Goal: Information Seeking & Learning: Learn about a topic

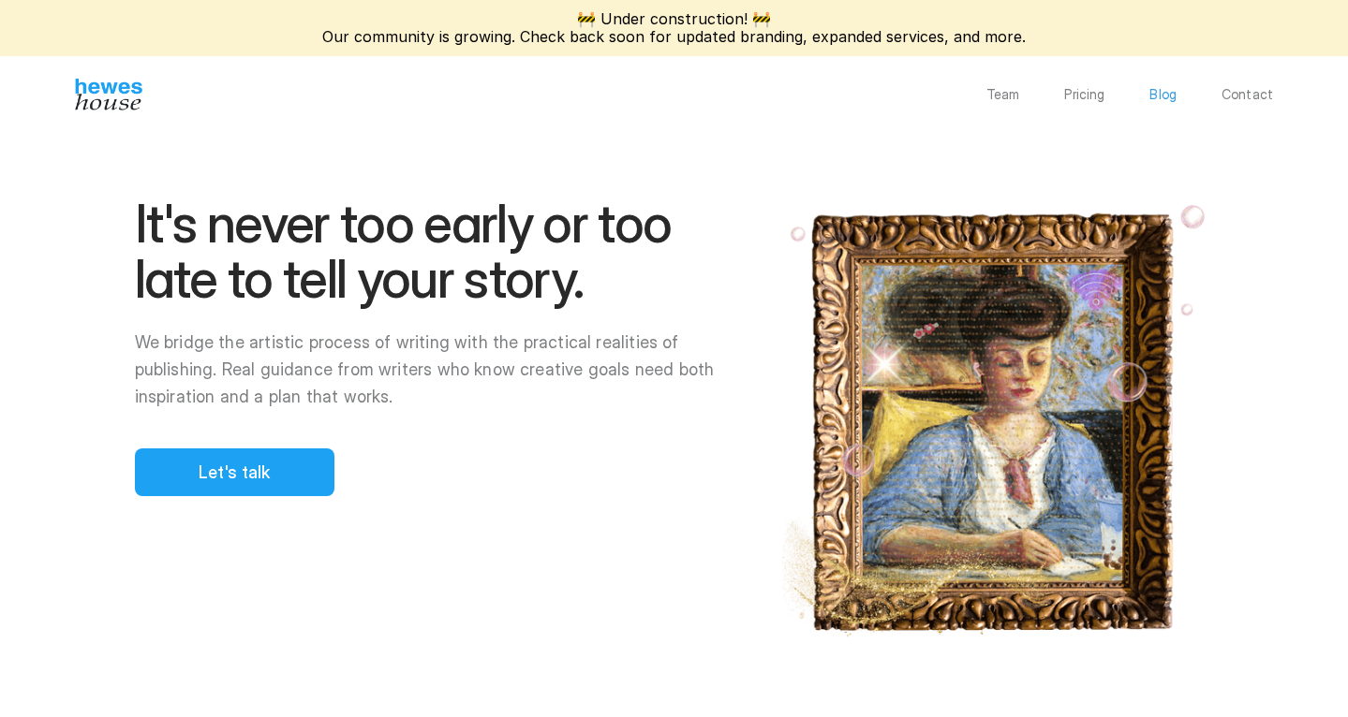
click at [1176, 97] on p "Blog" at bounding box center [1162, 94] width 27 height 13
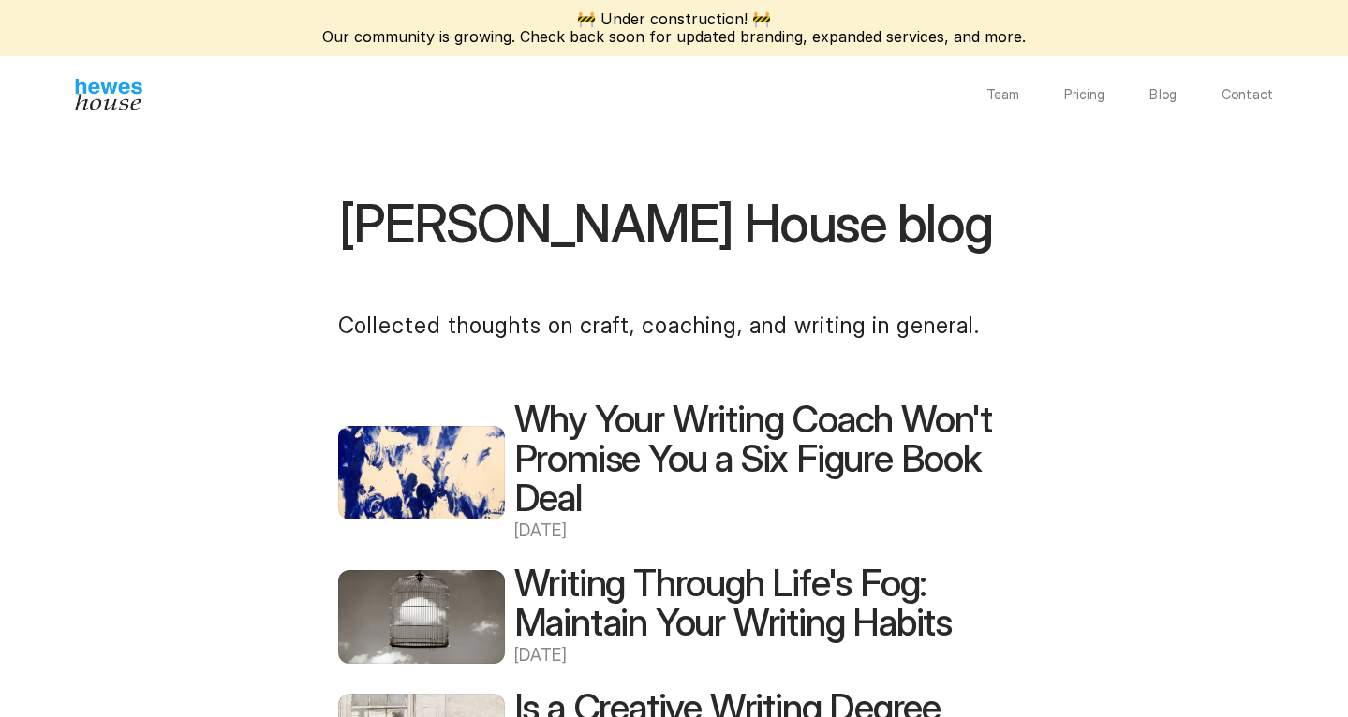
scroll to position [831, 0]
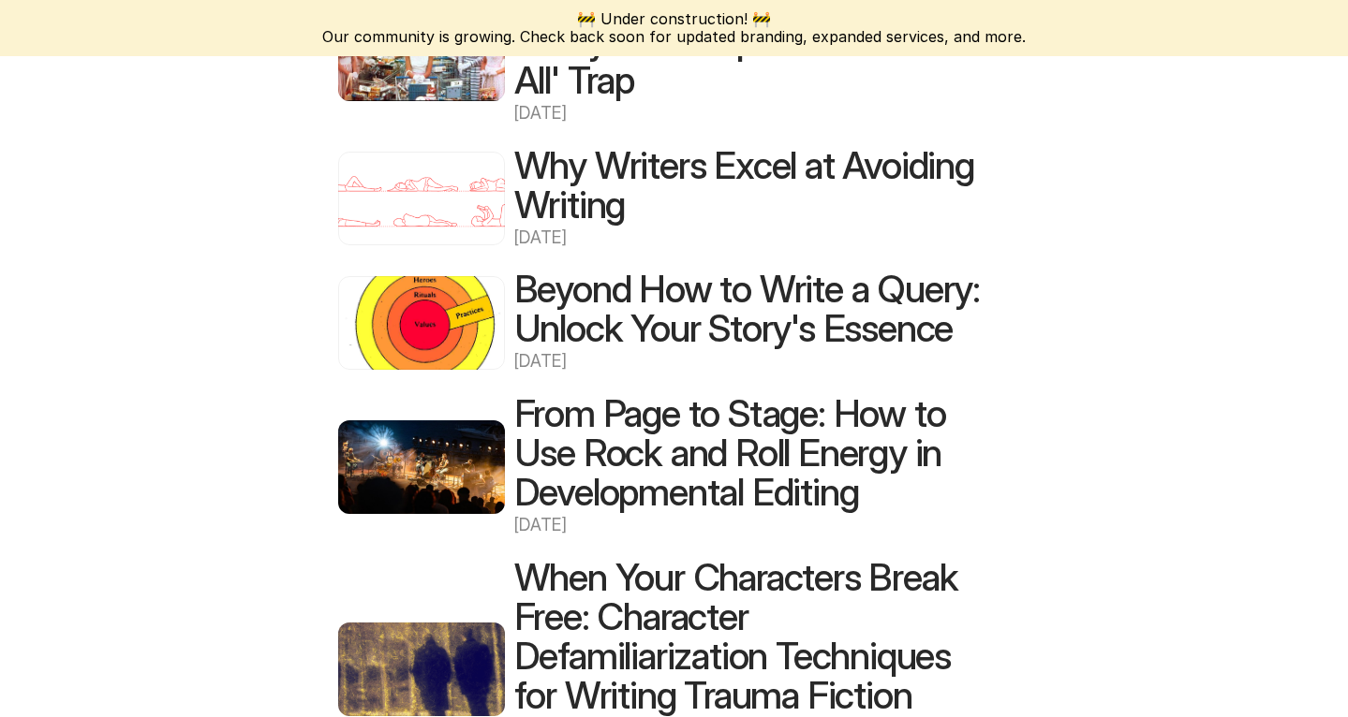
click at [867, 304] on h2 "Beyond How to Write a Query: Unlock Your Story's Essence" at bounding box center [754, 309] width 480 height 79
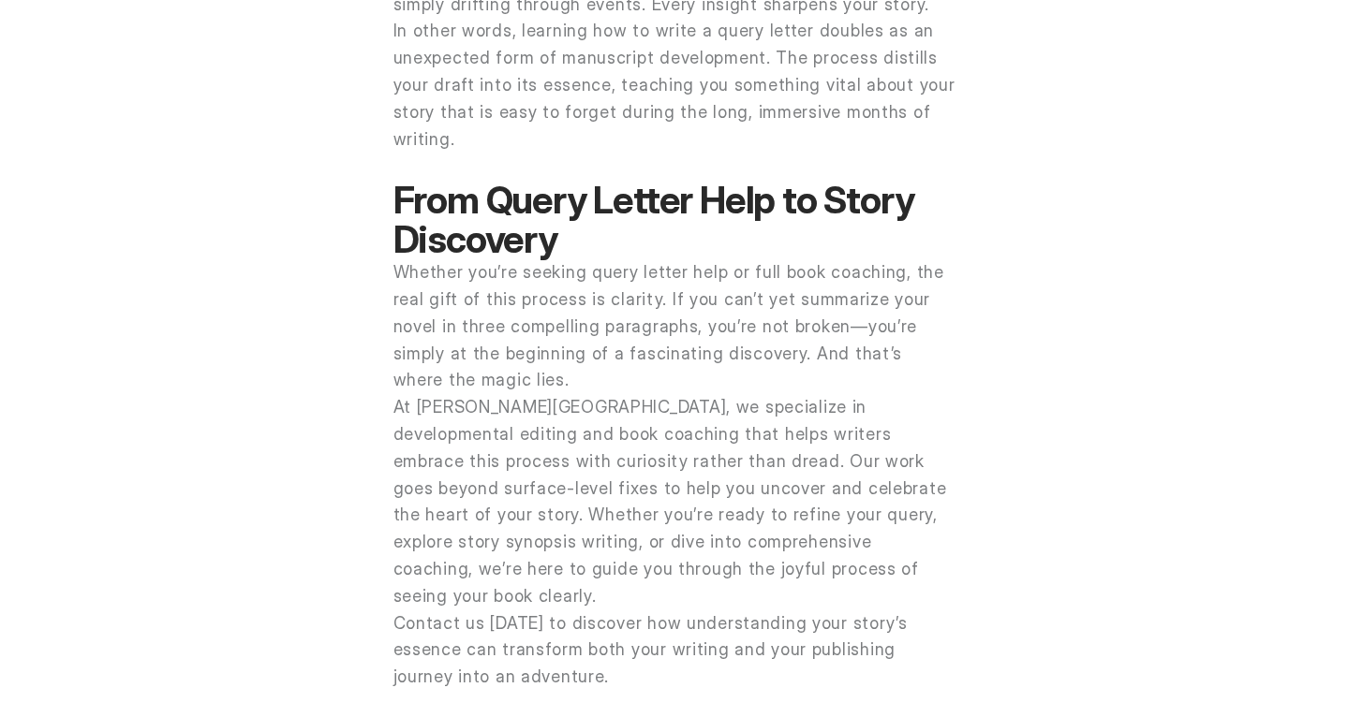
scroll to position [2920, 0]
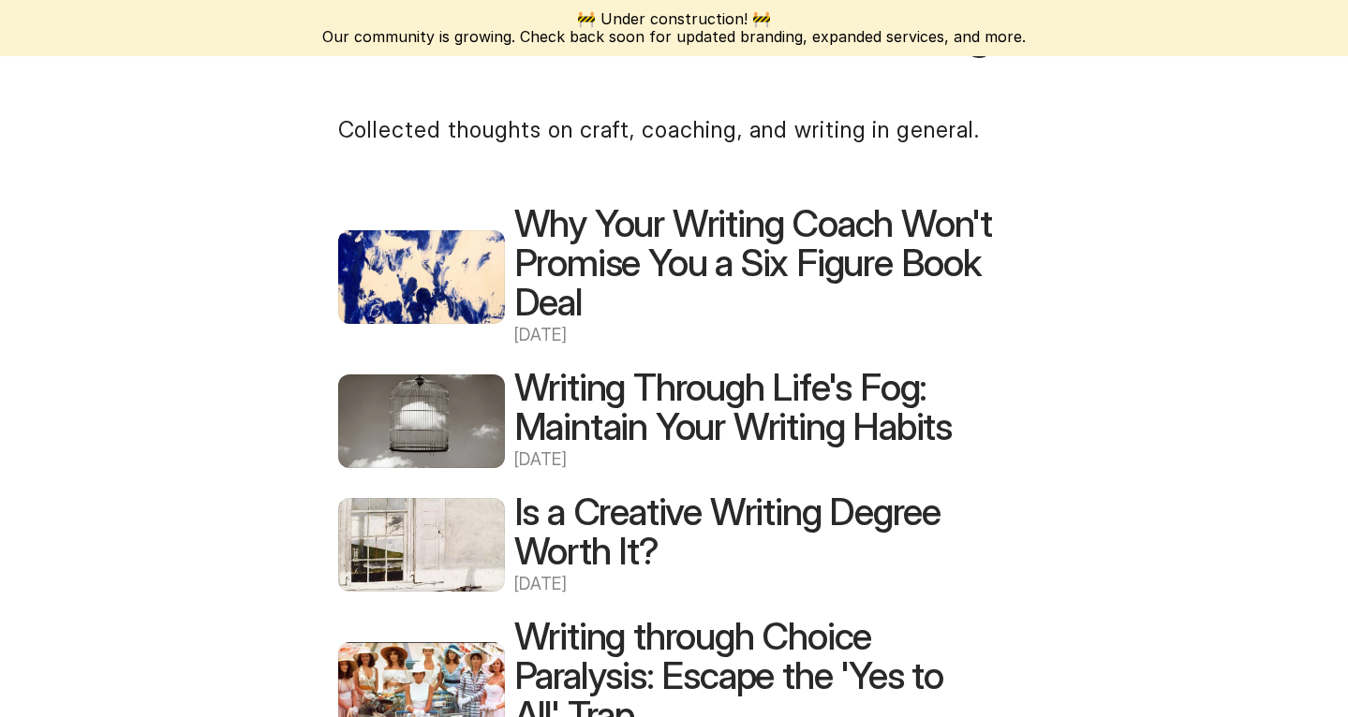
scroll to position [223, 0]
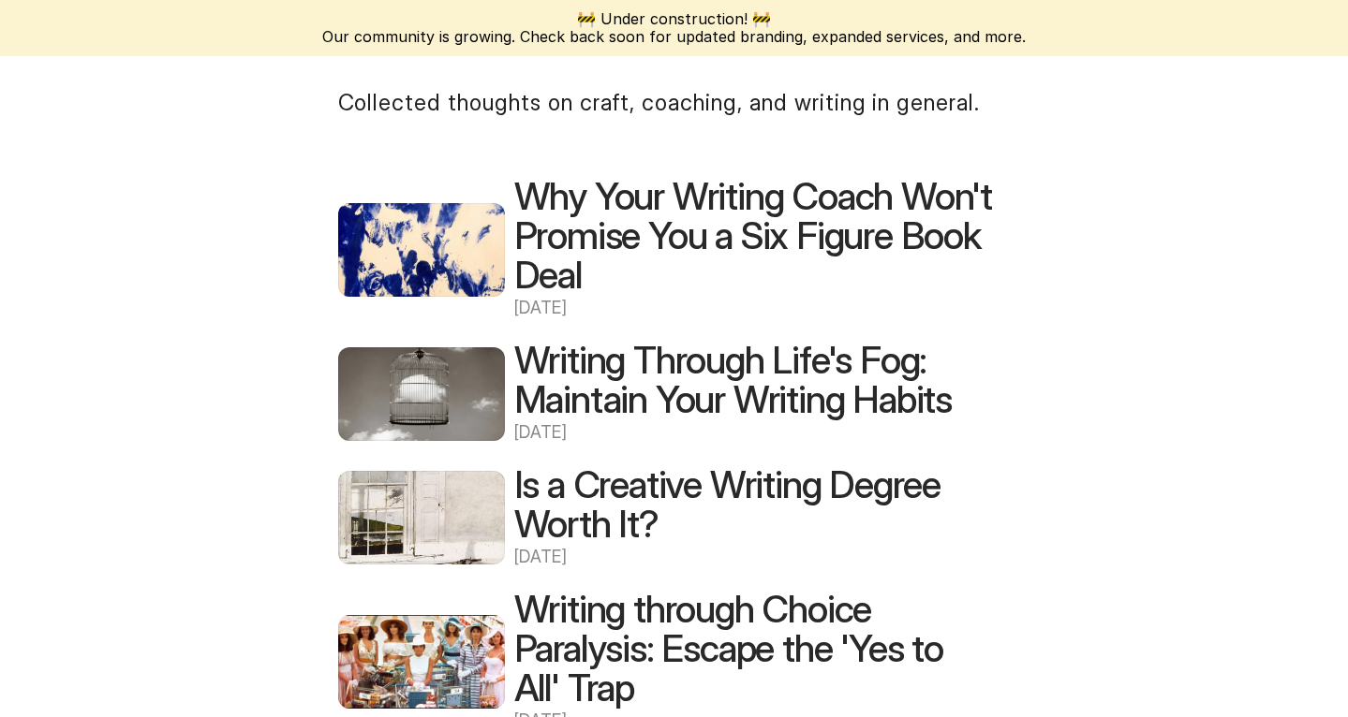
click at [595, 216] on h2 "Why Your Writing Coach Won't Promise You a Six Figure Book Deal" at bounding box center [754, 236] width 480 height 118
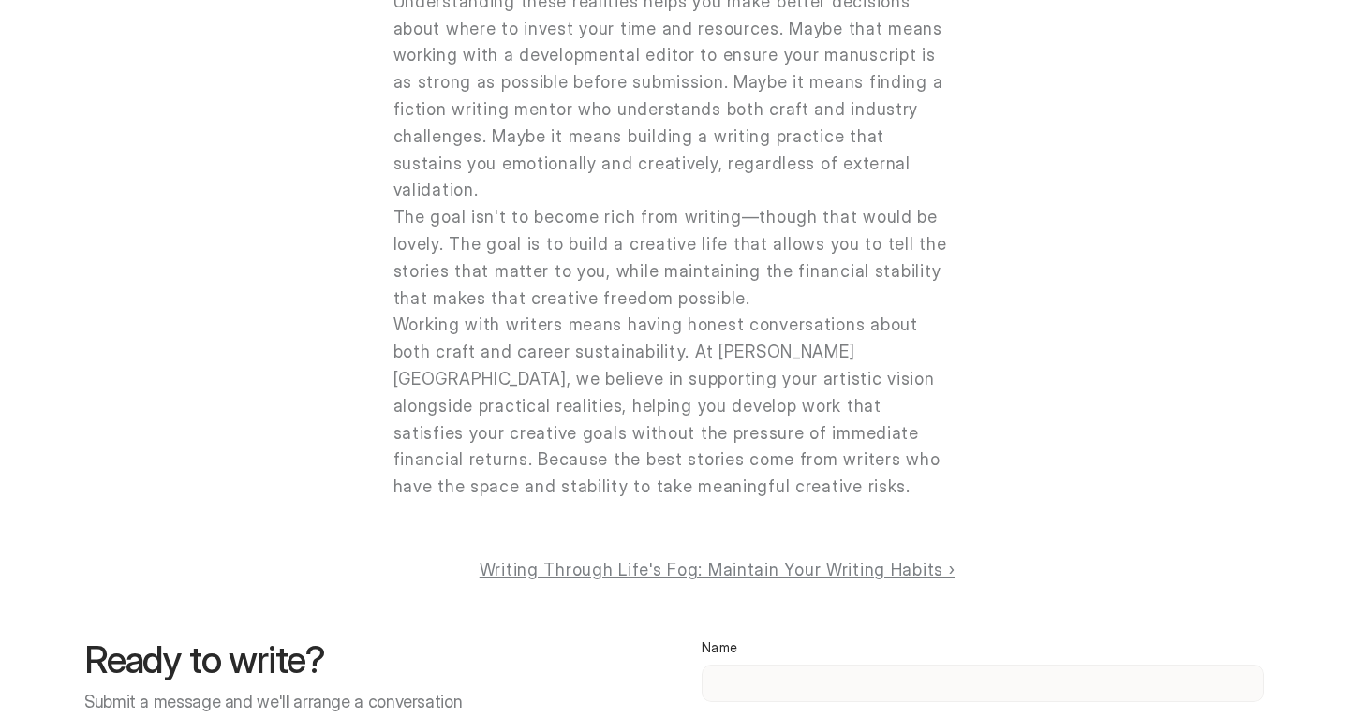
scroll to position [4464, 0]
click at [706, 561] on link "Writing Through Life's Fog: Maintain Your Writing Habits ›" at bounding box center [718, 571] width 476 height 20
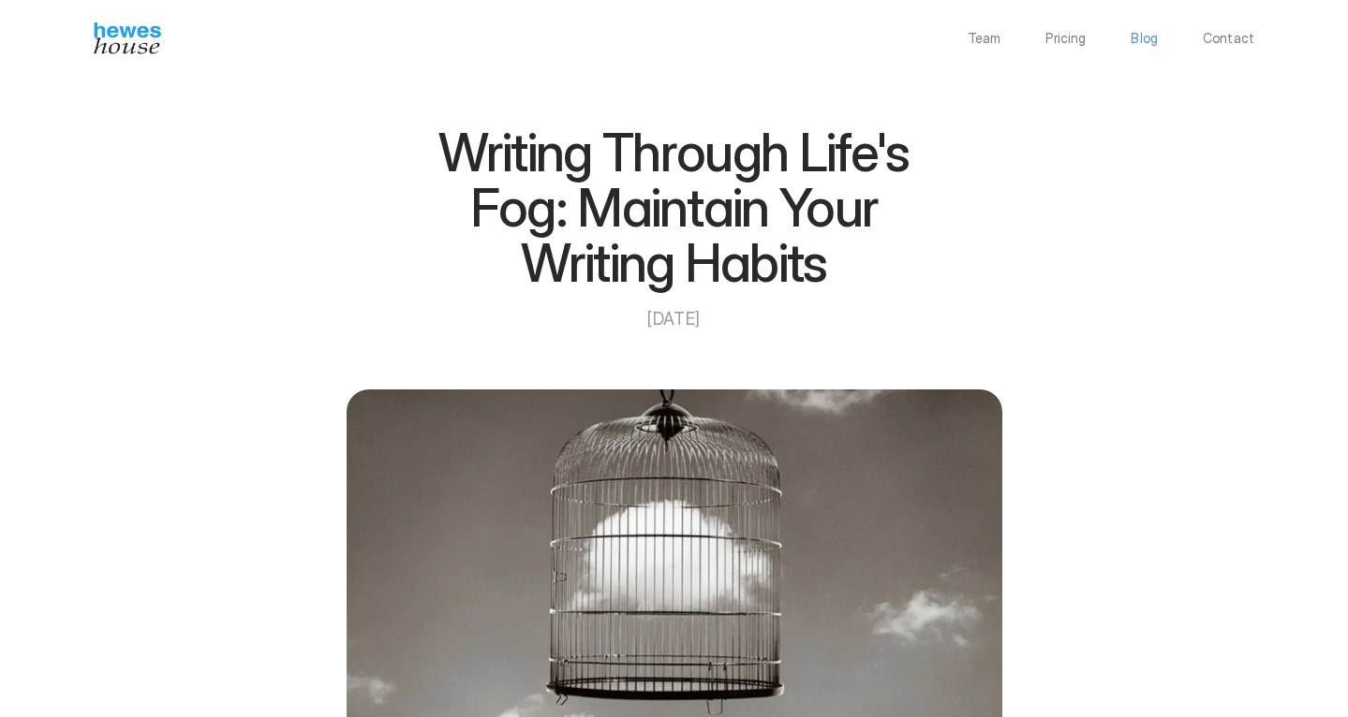
click at [1151, 34] on p "Blog" at bounding box center [1144, 38] width 27 height 13
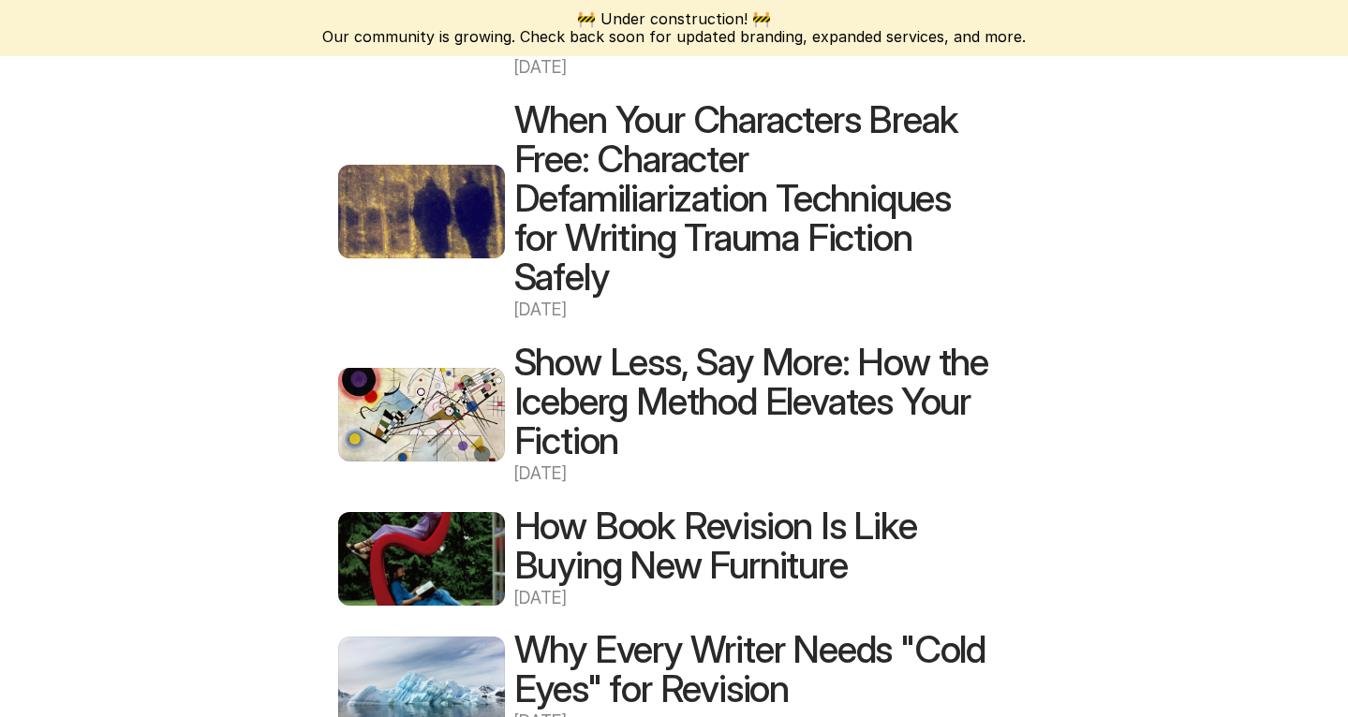
scroll to position [1290, 0]
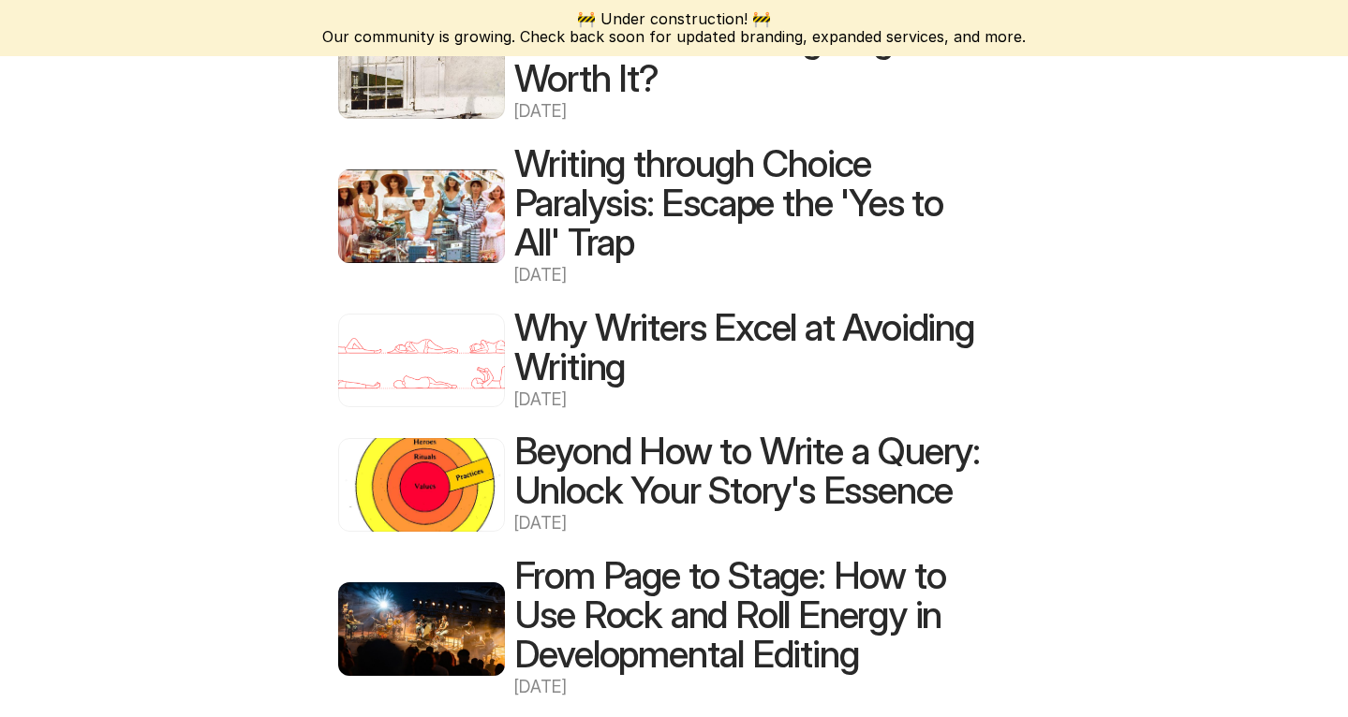
scroll to position [676, 0]
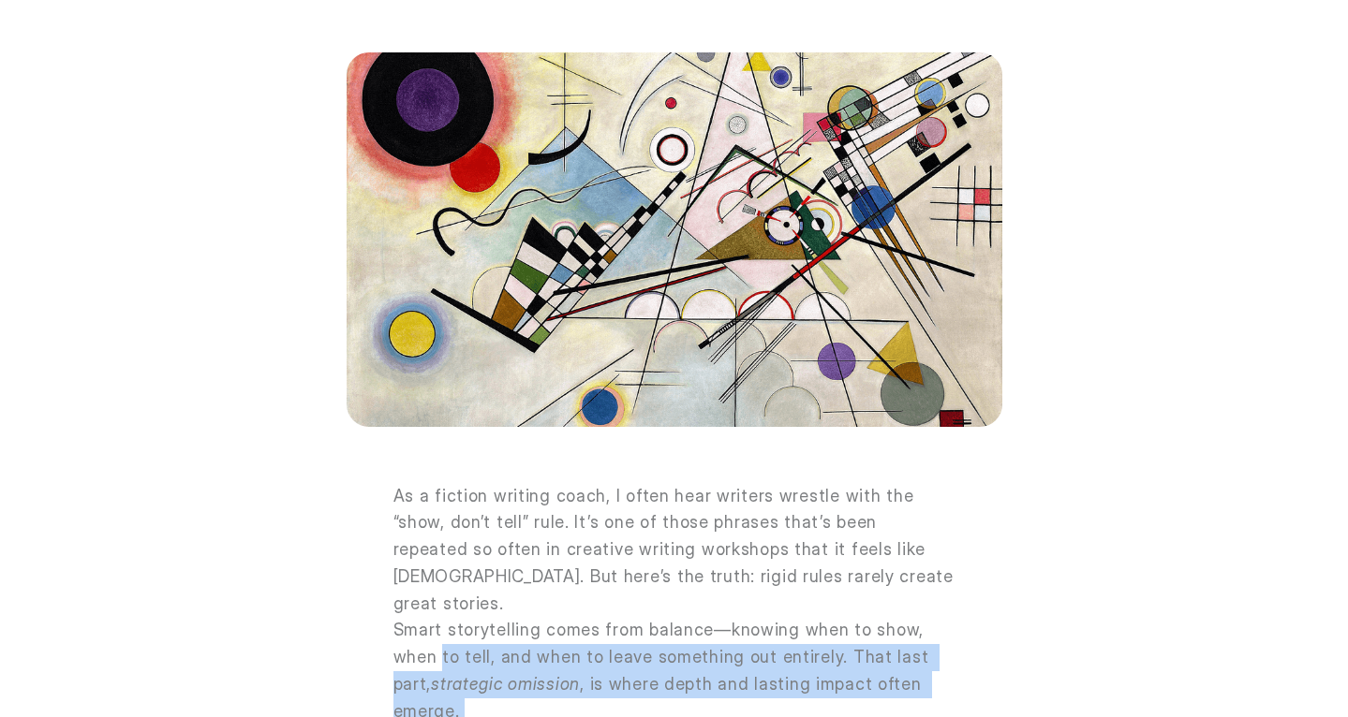
scroll to position [340, 0]
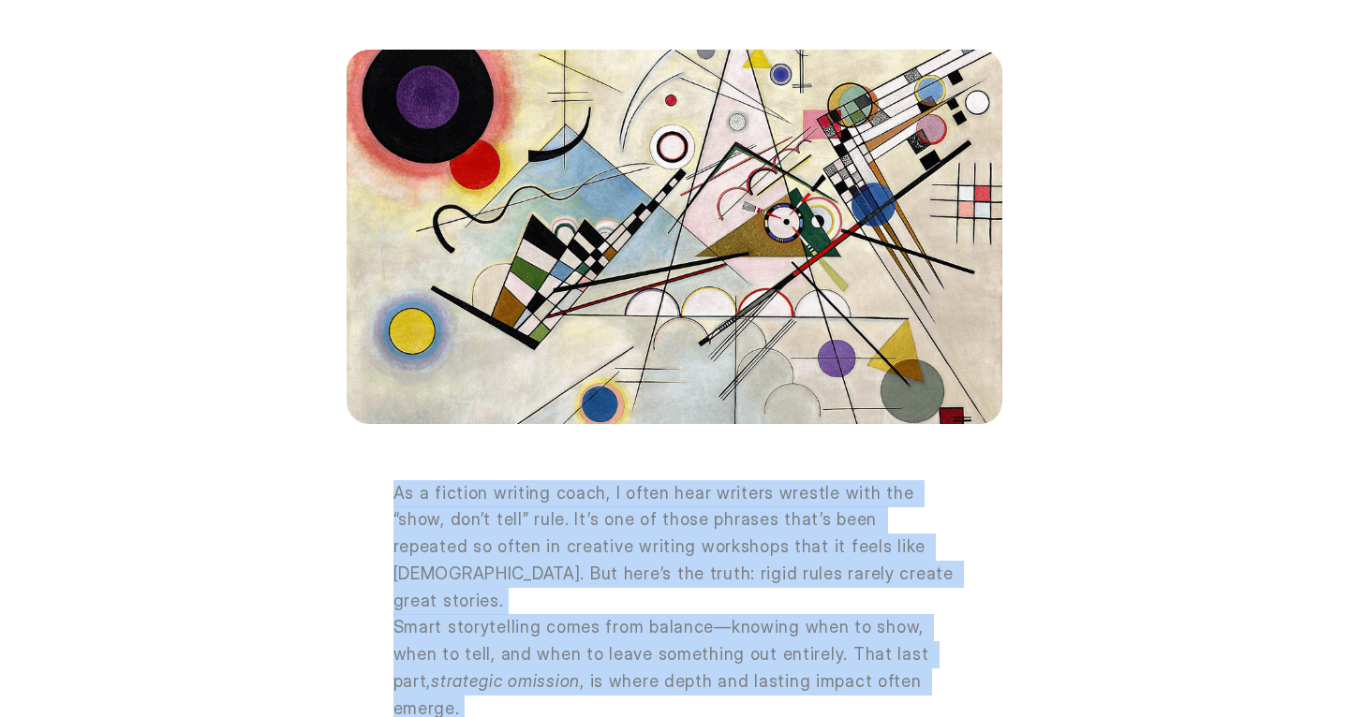
drag, startPoint x: 621, startPoint y: 495, endPoint x: 382, endPoint y: 489, distance: 238.9
copy div "Lo i dolorsi ametcon adipi, E seddo eius tempori utlabor etdo mag “aliq, eni’a …"
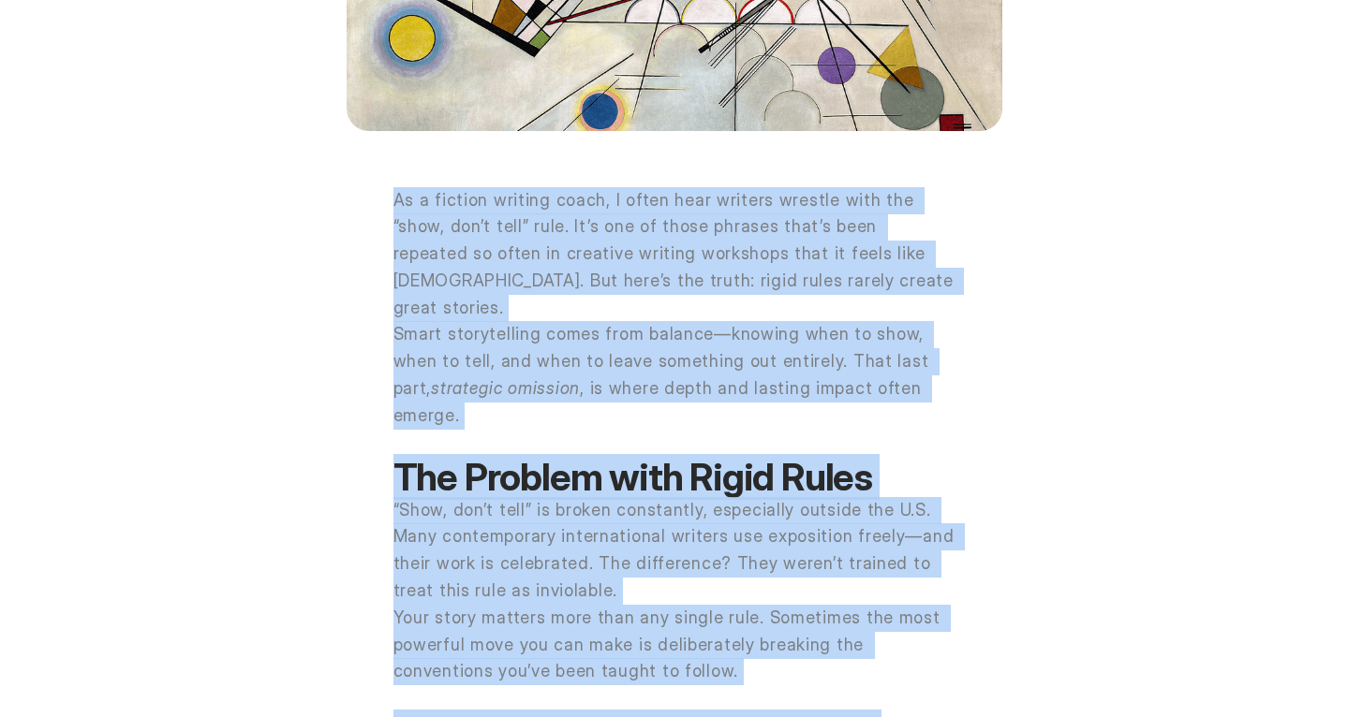
scroll to position [640, 0]
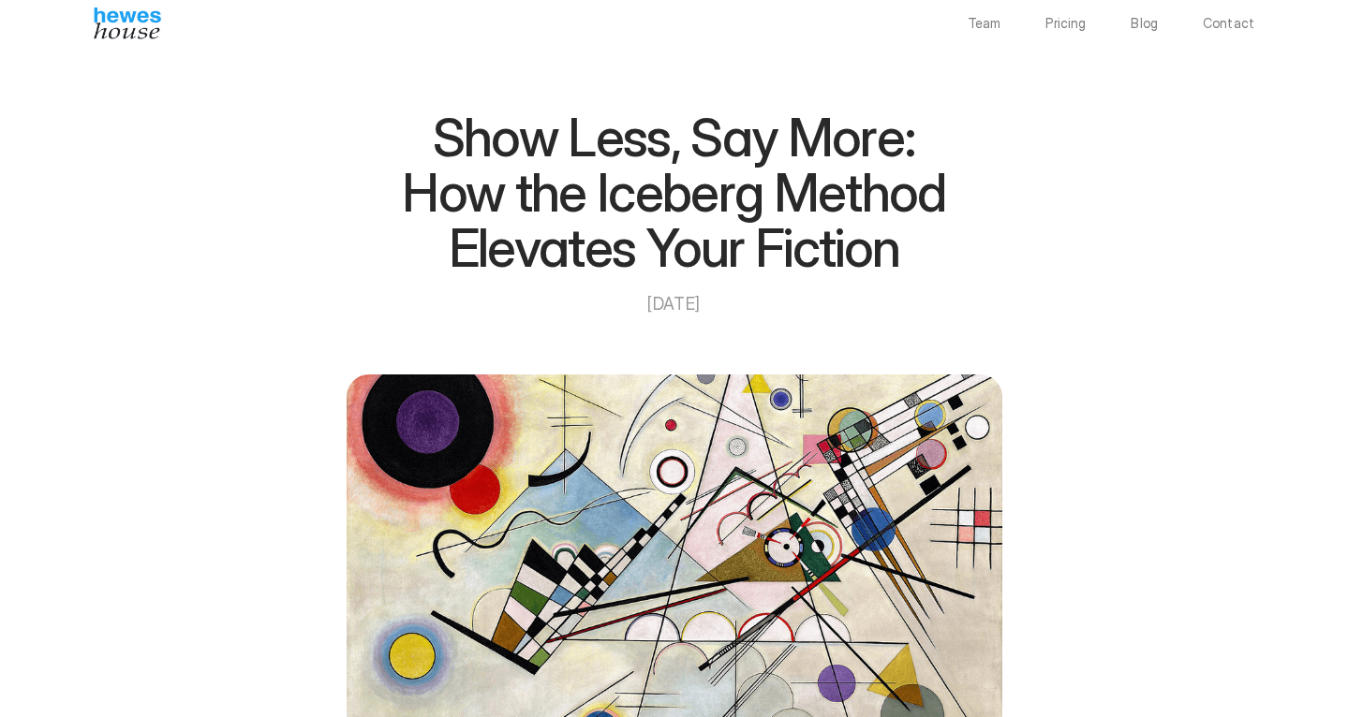
scroll to position [0, 0]
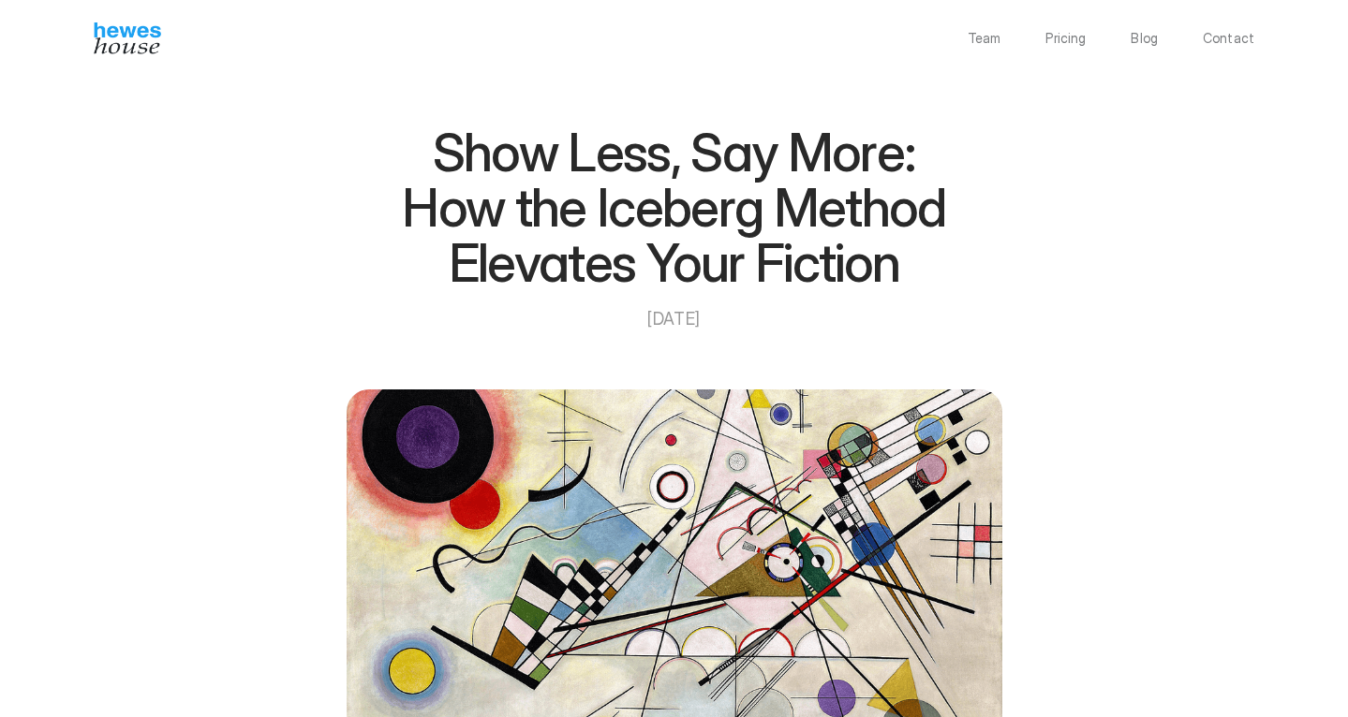
click at [431, 145] on h1 "Show Less, Say More: How the Iceberg Method Elevates Your Fiction" at bounding box center [674, 209] width 562 height 167
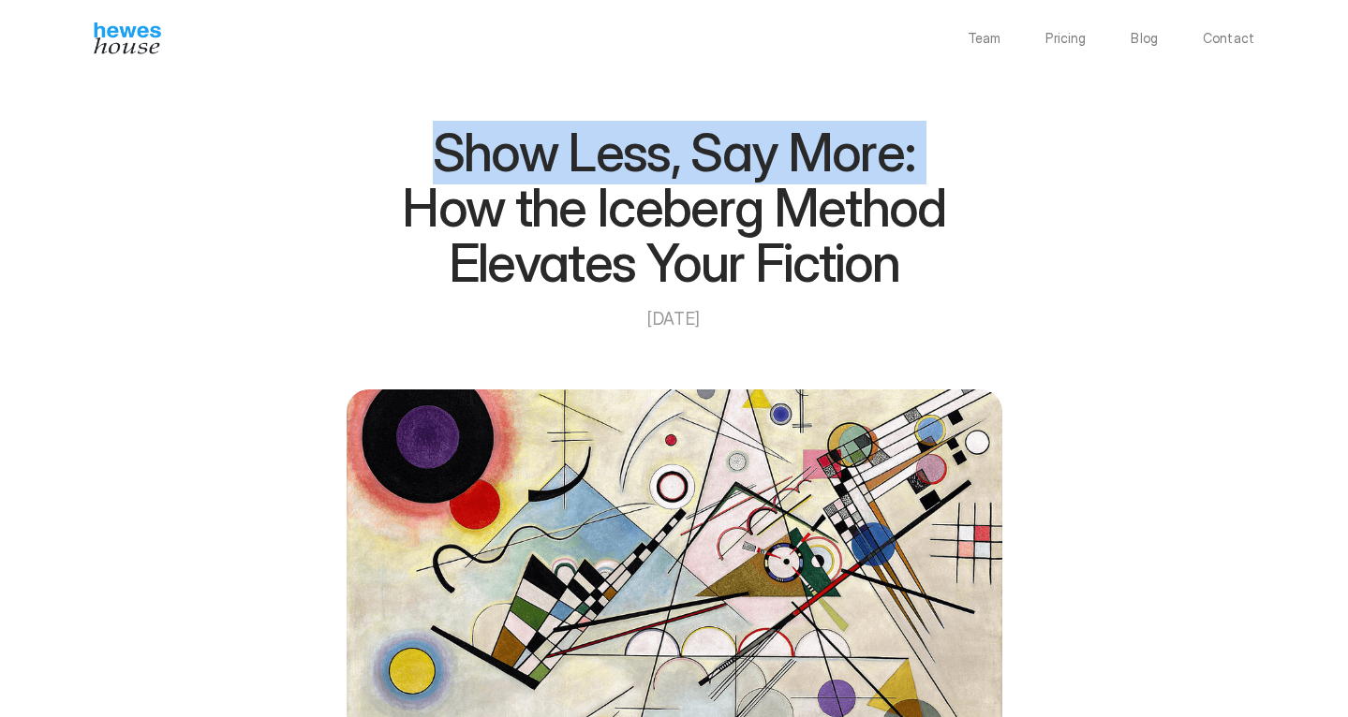
drag, startPoint x: 439, startPoint y: 141, endPoint x: 926, endPoint y: 155, distance: 487.2
click at [926, 155] on h1 "Show Less, Say More: How the Iceberg Method Elevates Your Fiction" at bounding box center [674, 209] width 562 height 167
copy h1 "Show Less, Say More:"
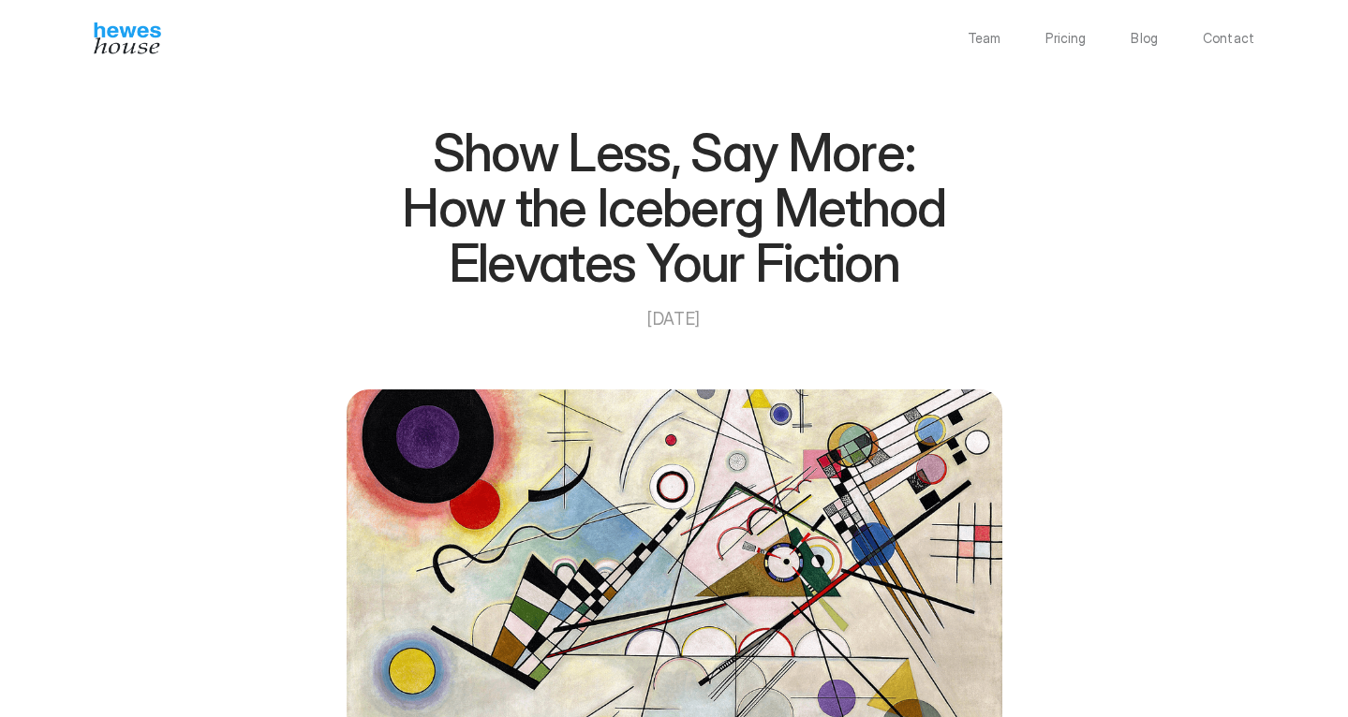
click at [525, 254] on h1 "Show Less, Say More: How the Iceberg Method Elevates Your Fiction" at bounding box center [674, 209] width 562 height 167
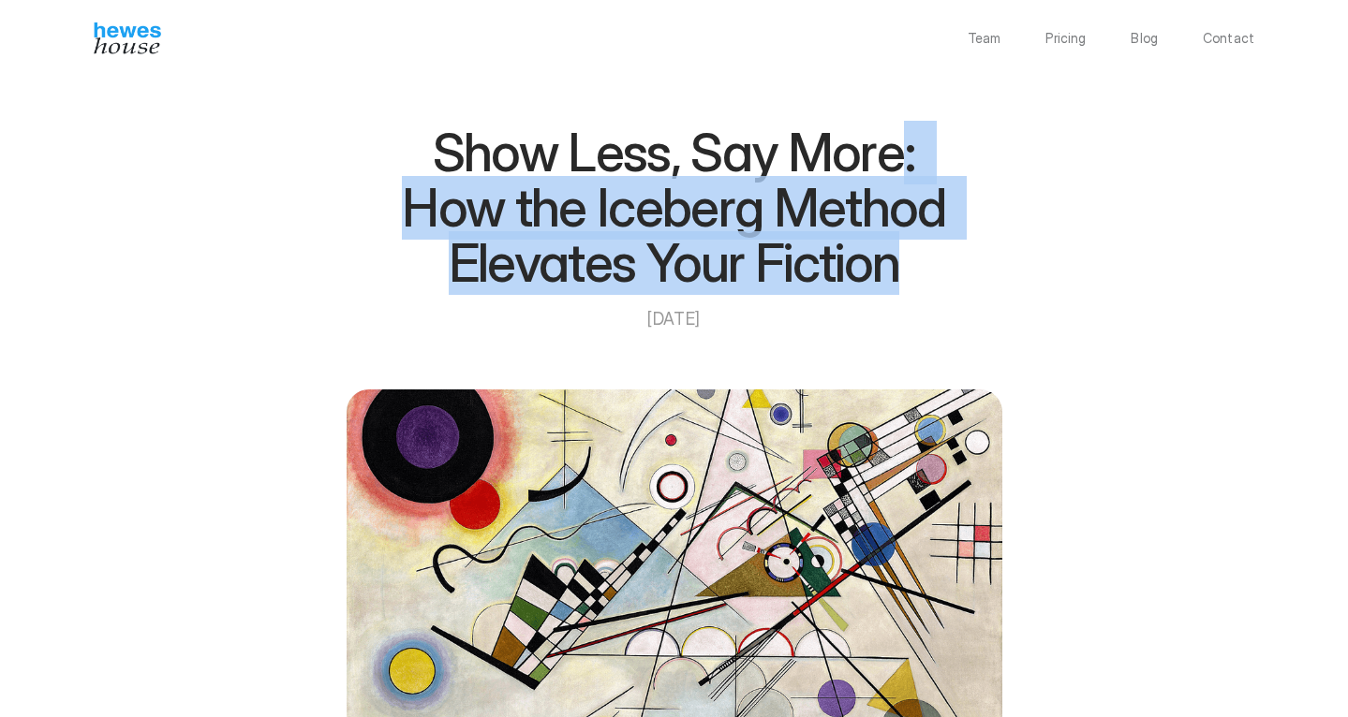
drag, startPoint x: 903, startPoint y: 160, endPoint x: 949, endPoint y: 258, distance: 107.7
click at [950, 259] on h1 "Show Less, Say More: How the Iceberg Method Elevates Your Fiction" at bounding box center [674, 209] width 562 height 167
copy h1 ": How the Iceberg Method Elevates Your Fiction"
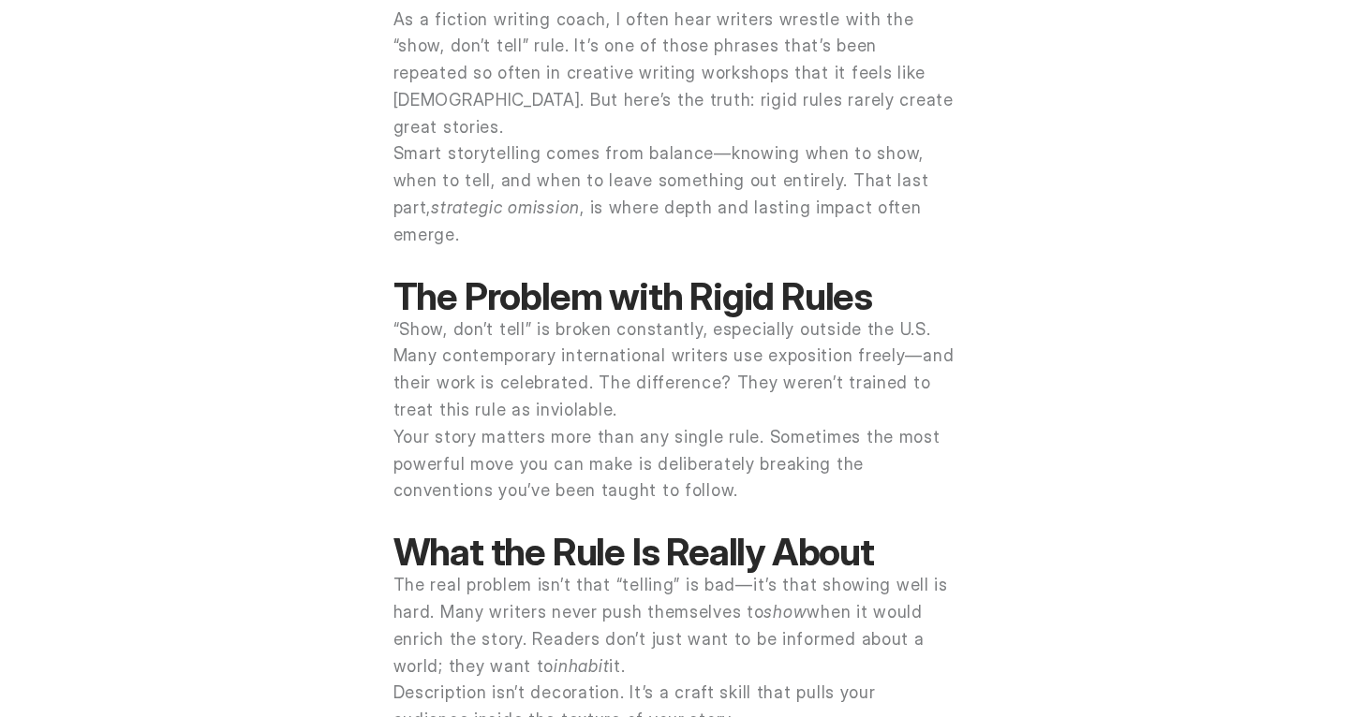
scroll to position [846, 0]
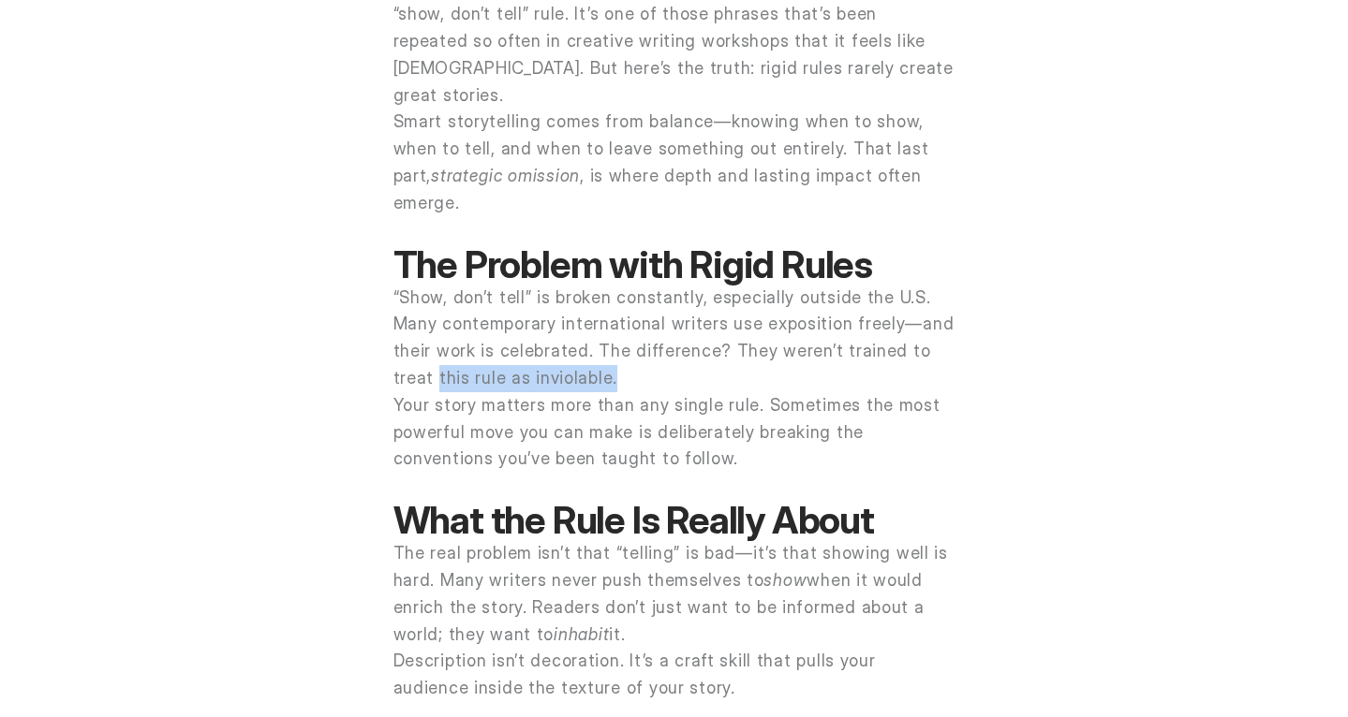
drag, startPoint x: 968, startPoint y: 319, endPoint x: 966, endPoint y: 299, distance: 20.8
click at [884, 287] on p "“Show, don’t tell” is broken constantly, especially outside the U.S. Many conte…" at bounding box center [674, 339] width 562 height 108
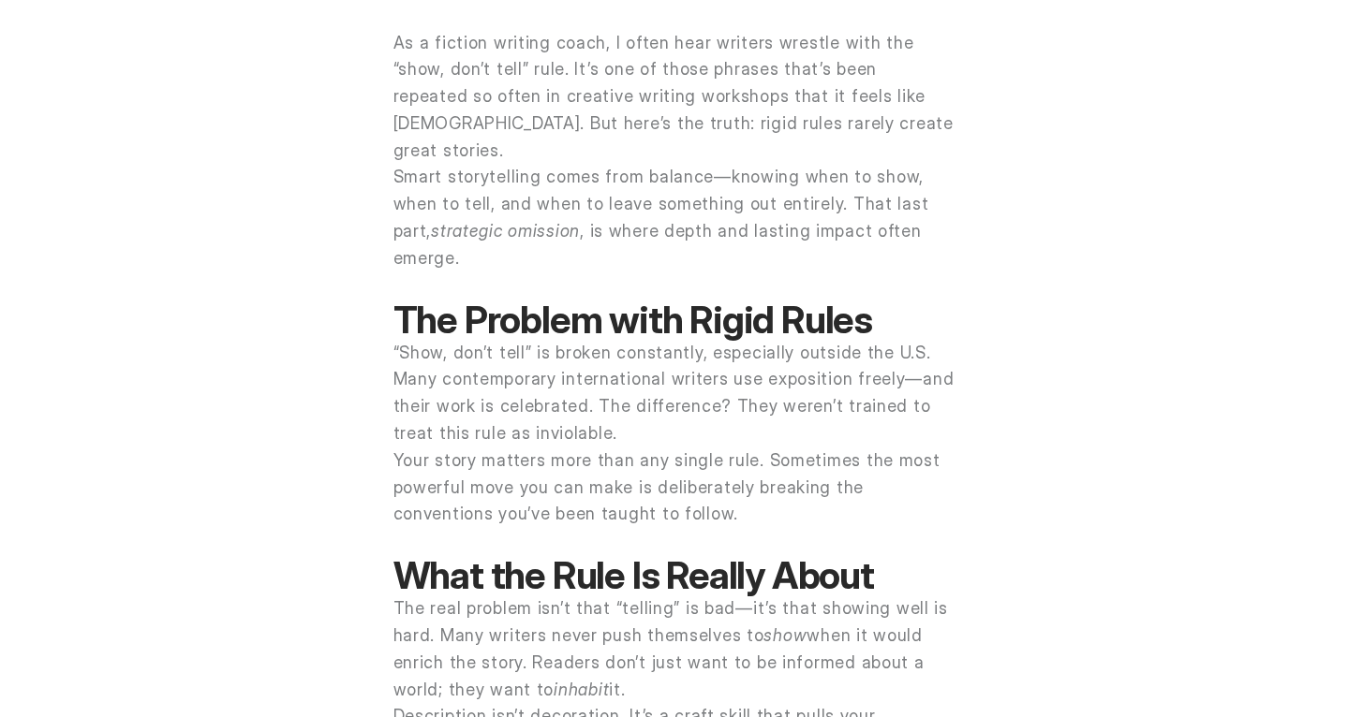
scroll to position [790, 0]
drag, startPoint x: 699, startPoint y: 40, endPoint x: 507, endPoint y: 72, distance: 194.6
click at [507, 72] on p "As a fiction writing coach, I often hear writers wrestle with the “show, don’t …" at bounding box center [674, 98] width 562 height 135
copy p "writers wrestle with the “show, don’t tell” rule."
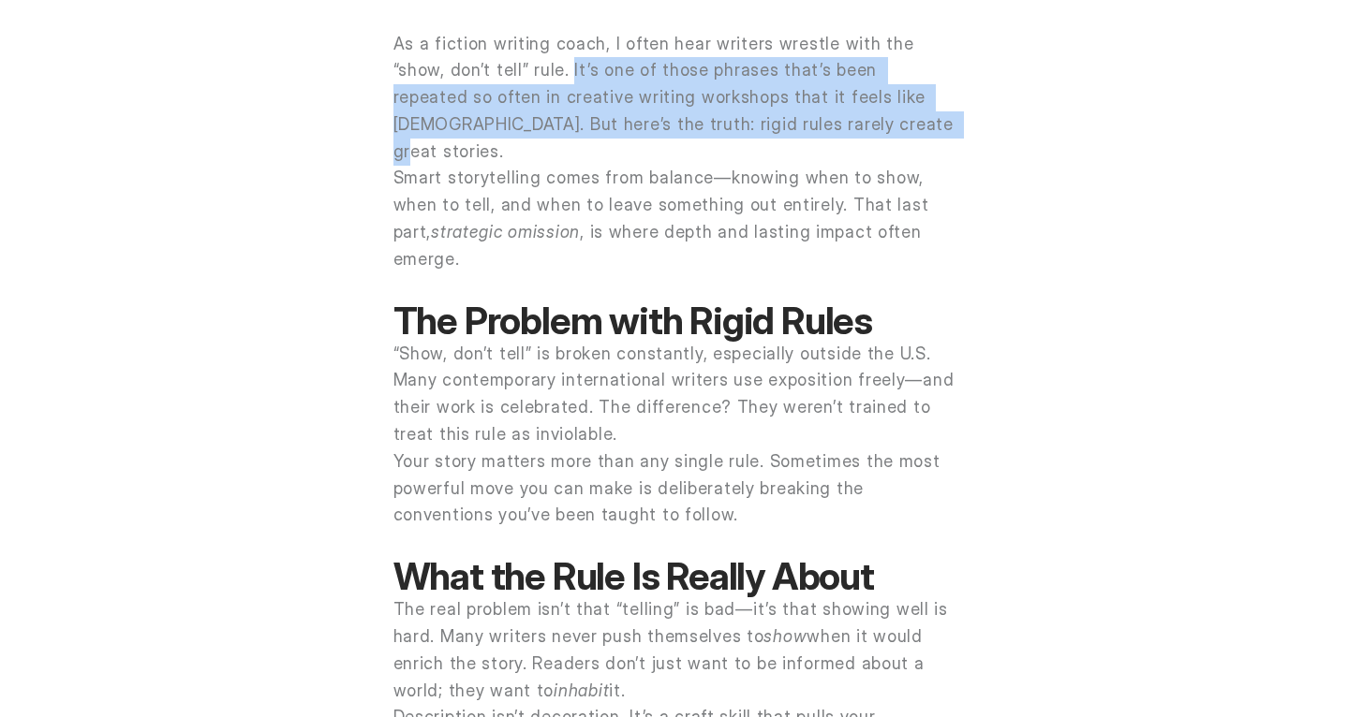
drag, startPoint x: 510, startPoint y: 67, endPoint x: 807, endPoint y: 119, distance: 301.5
click at [807, 119] on p "As a fiction writing coach, I often hear writers wrestle with the “show, don’t …" at bounding box center [674, 98] width 562 height 135
copy p "It’s one of those phrases that’s been repeated so often in creative writing wor…"
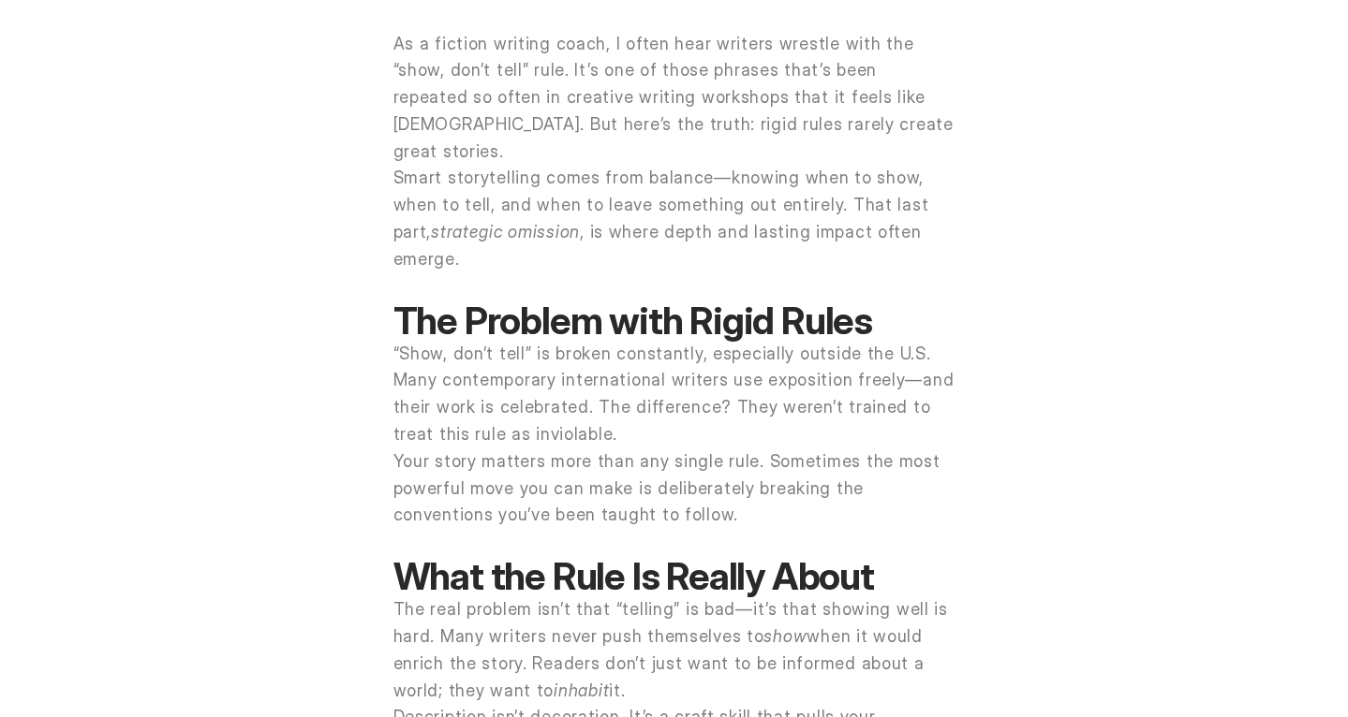
click at [662, 371] on p "“Show, don’t tell” is broken constantly, especially outside the U.S. Many conte…" at bounding box center [674, 395] width 562 height 108
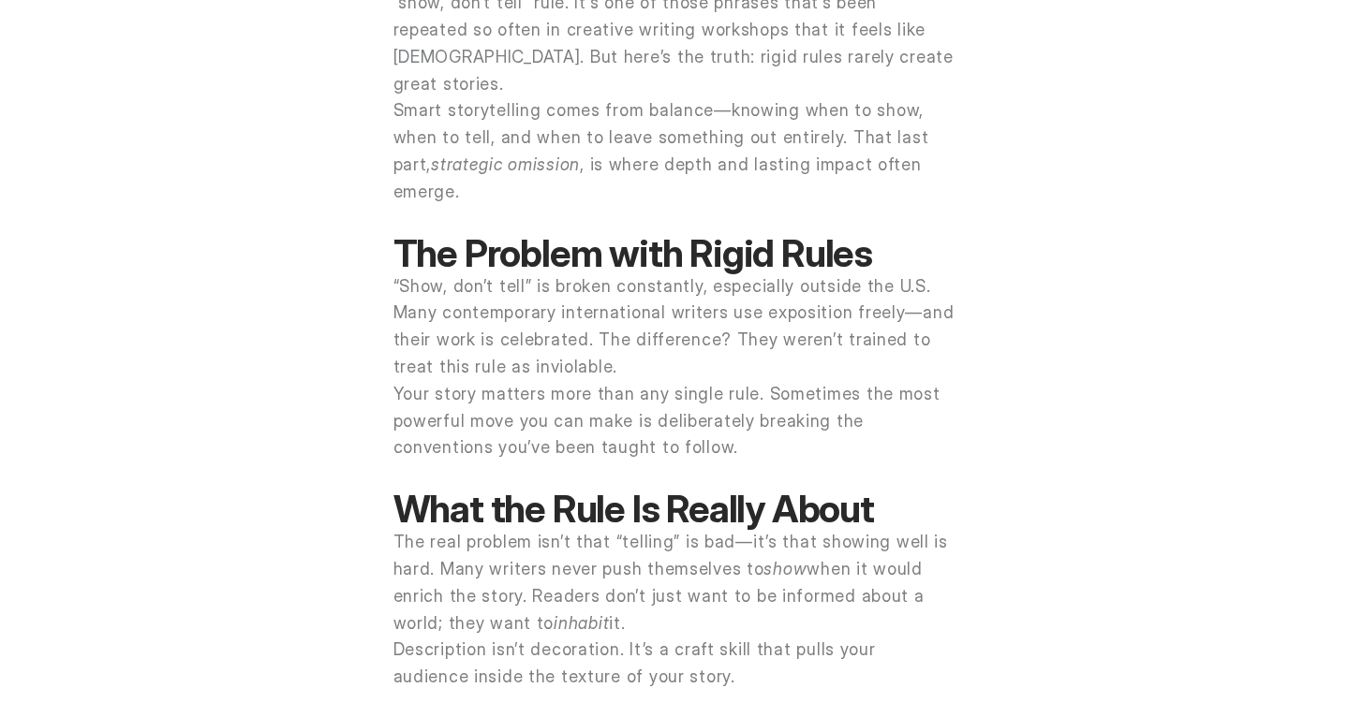
scroll to position [871, 0]
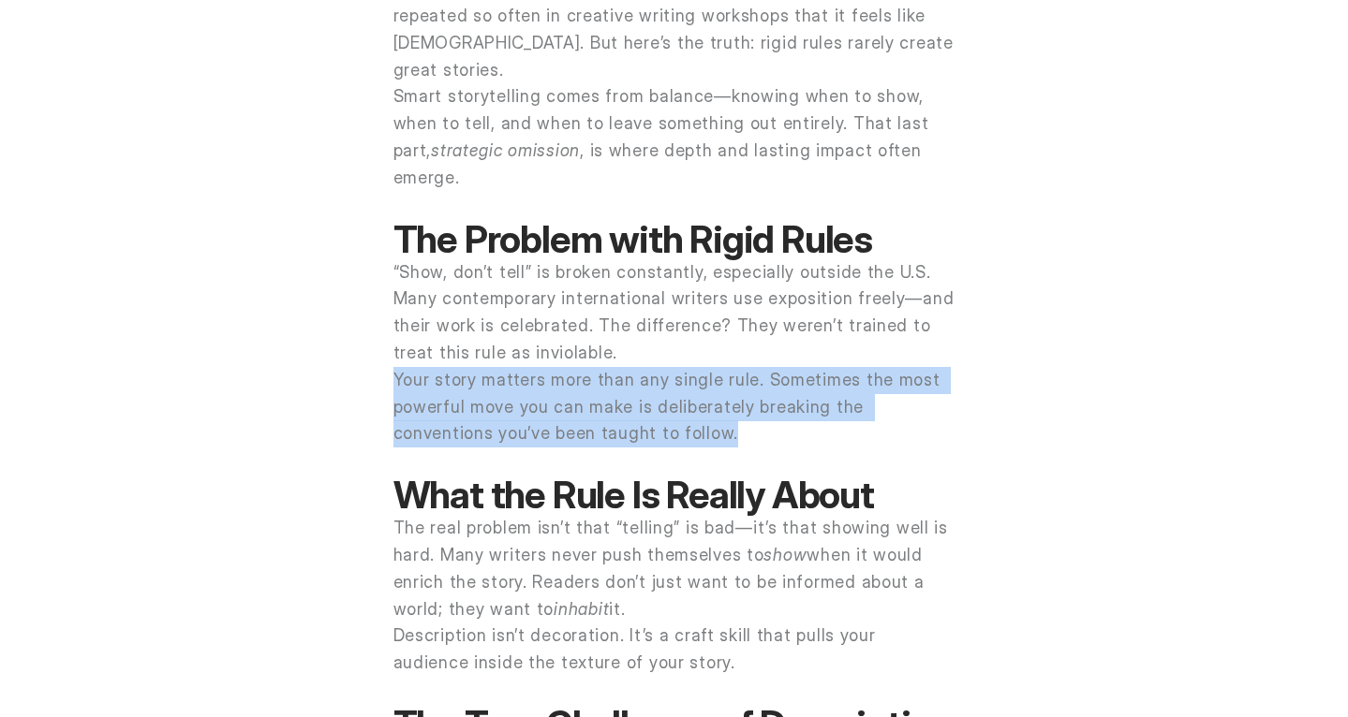
drag, startPoint x: 393, startPoint y: 329, endPoint x: 629, endPoint y: 379, distance: 241.4
click at [629, 379] on p "Your story matters more than any single rule. Sometimes the most powerful move …" at bounding box center [674, 407] width 562 height 81
copy p "Your story matters more than any single rule. Sometimes the most powerful move …"
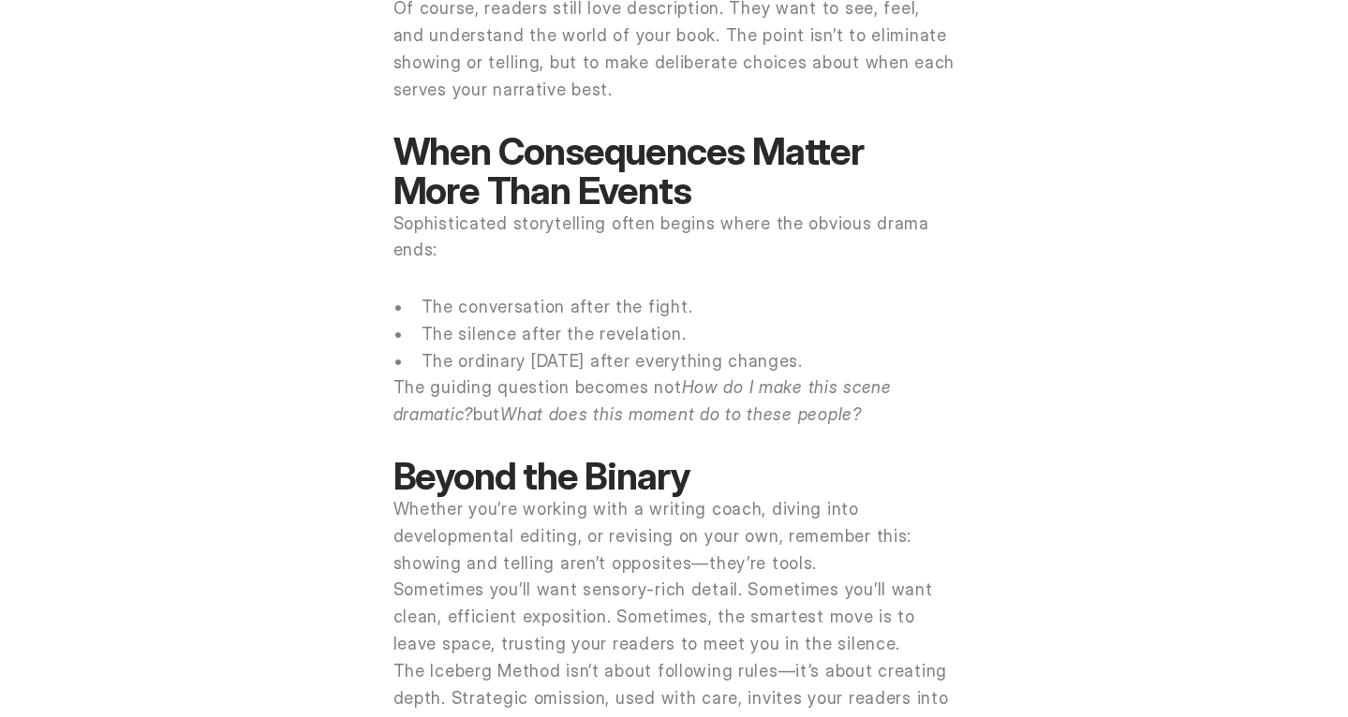
scroll to position [3200, 0]
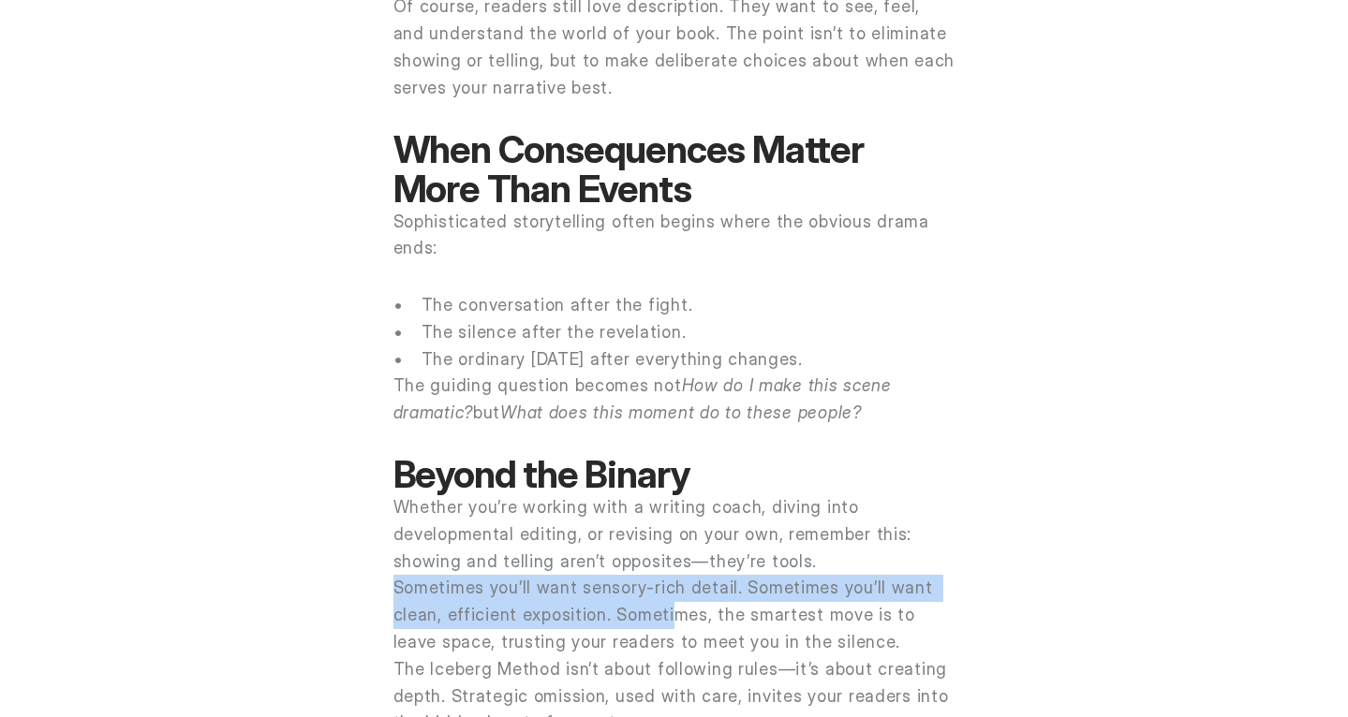
drag, startPoint x: 391, startPoint y: 477, endPoint x: 661, endPoint y: 519, distance: 274.0
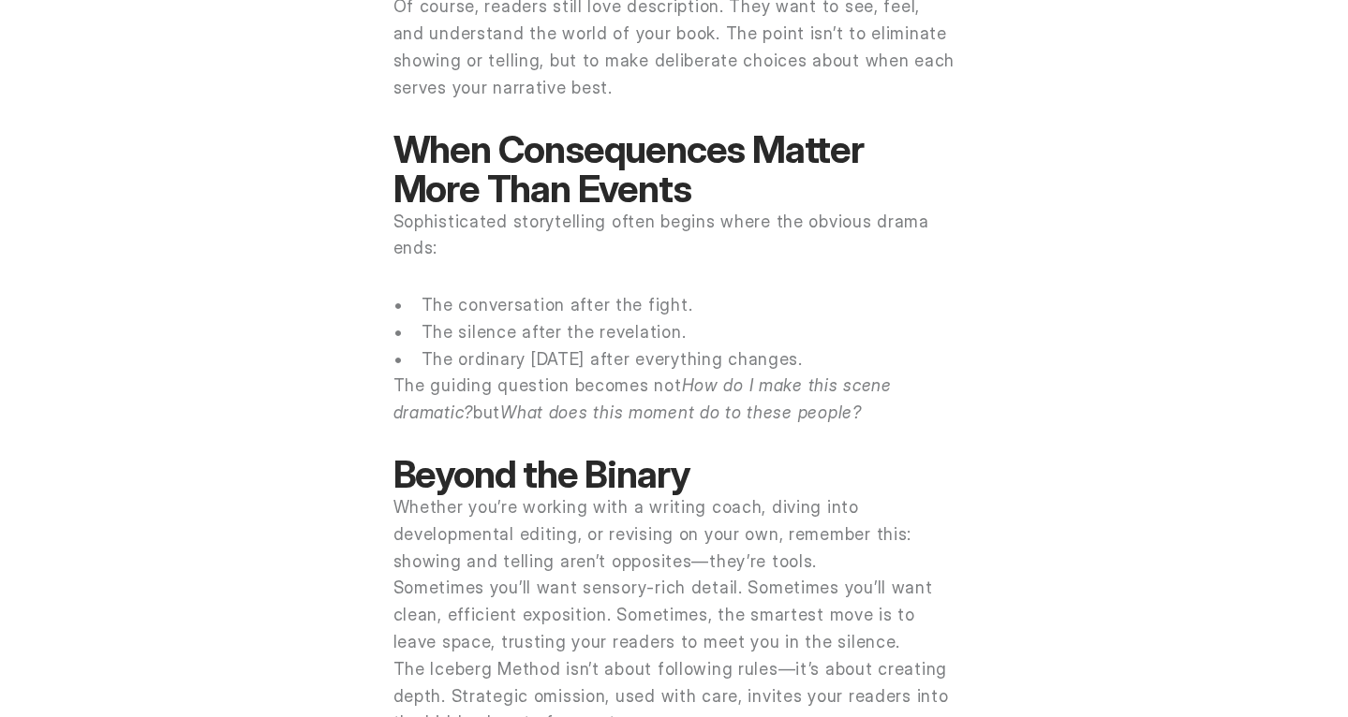
click at [703, 575] on p "Sometimes you’ll want sensory-rich detail. Sometimes you’ll want clean, efficie…" at bounding box center [674, 615] width 562 height 81
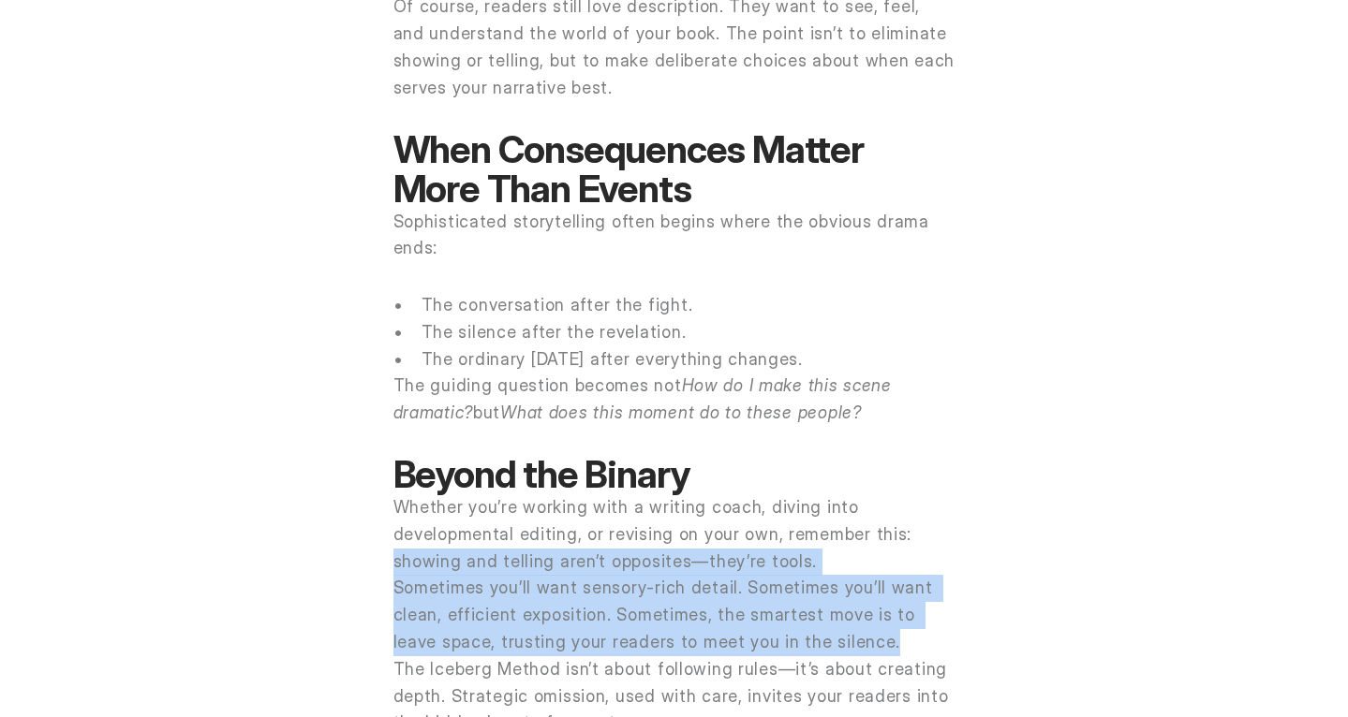
drag, startPoint x: 393, startPoint y: 454, endPoint x: 841, endPoint y: 536, distance: 455.1
copy div "showing and telling aren’t opposites—they’re tools. Sometimes you’ll want senso…"
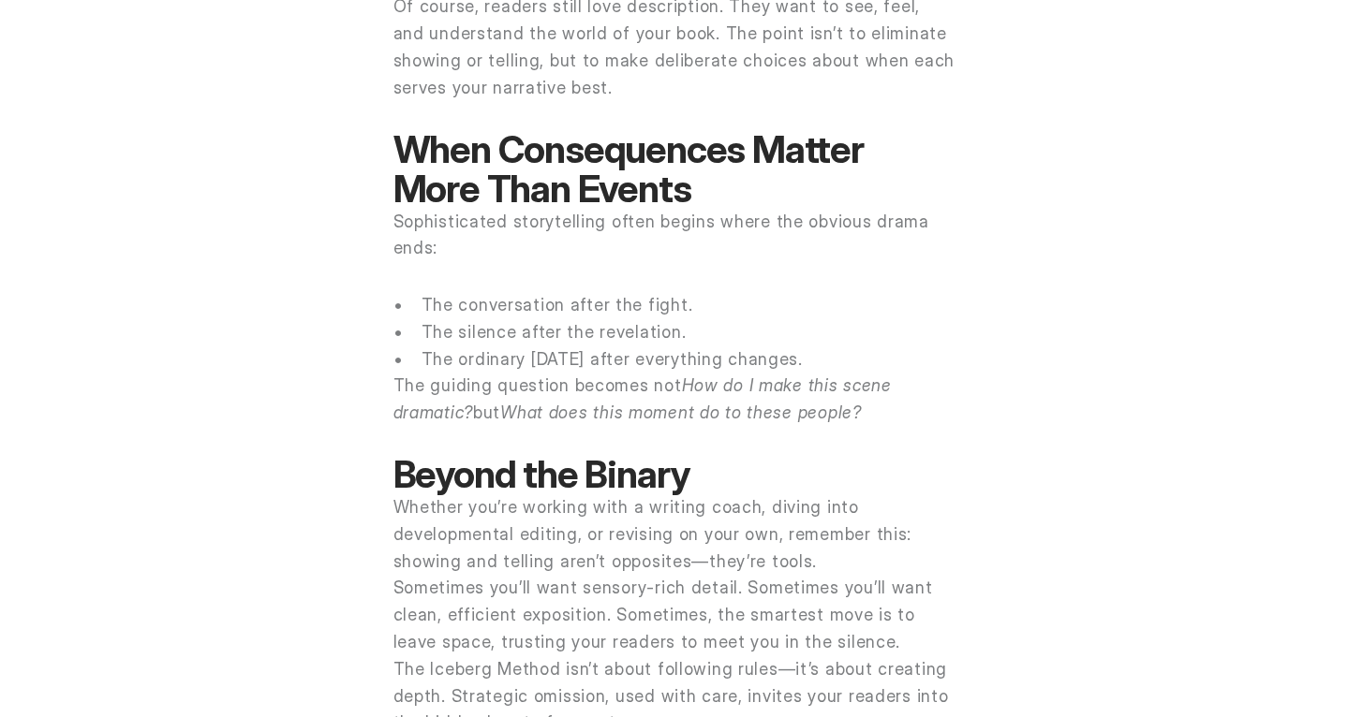
click at [740, 495] on p "Whether you’re working with a writing coach, diving into developmental editing,…" at bounding box center [674, 535] width 562 height 81
